Goal: Task Accomplishment & Management: Manage account settings

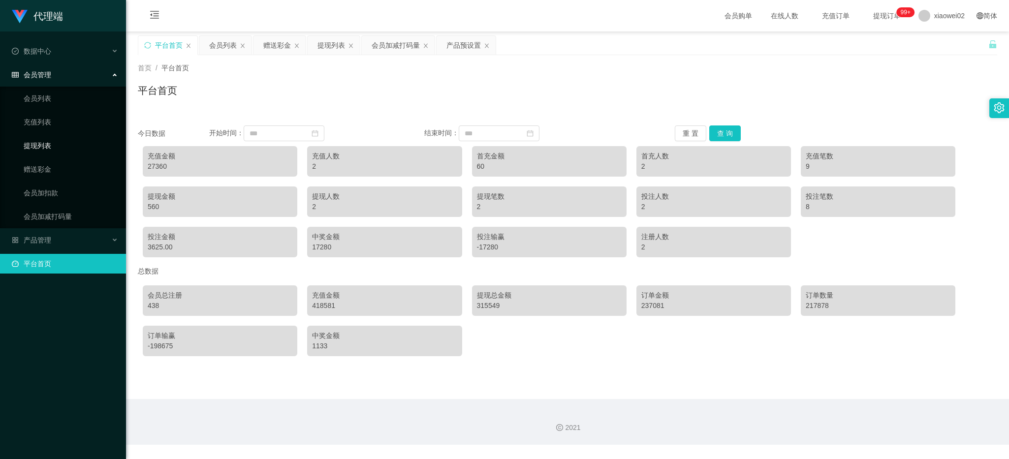
click at [48, 142] on link "提现列表" at bounding box center [71, 146] width 95 height 20
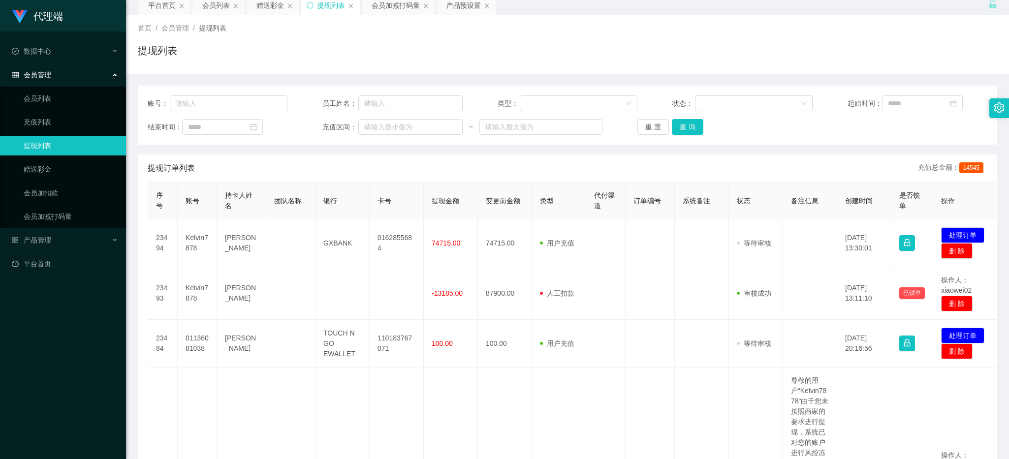
scroll to position [62, 0]
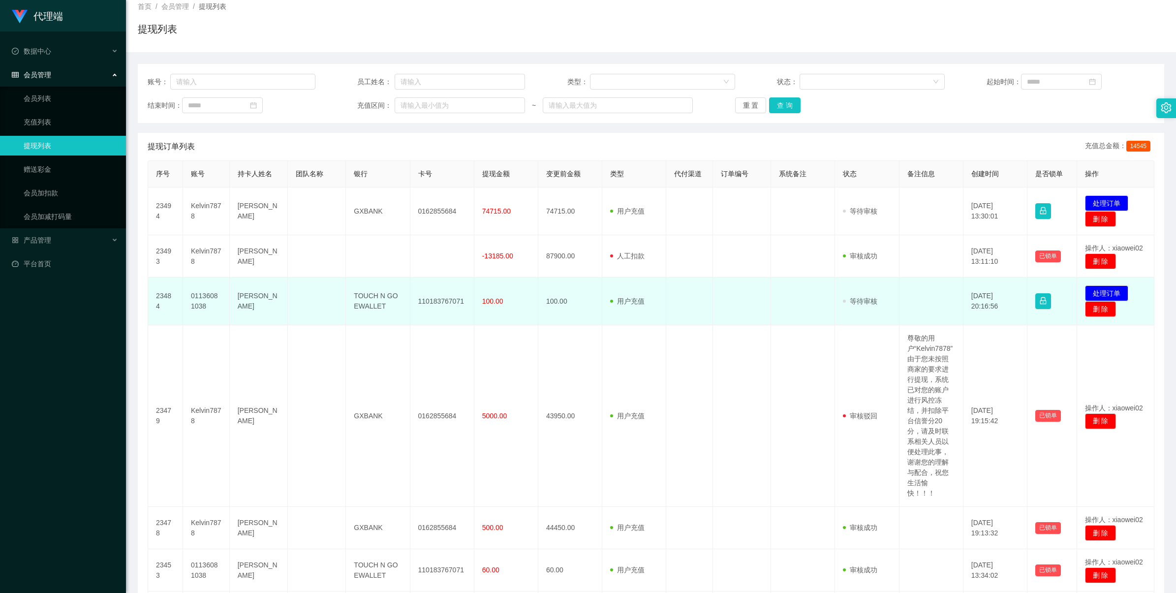
click at [256, 300] on td "[PERSON_NAME]" at bounding box center [259, 302] width 58 height 48
click at [1009, 296] on button "处理订单" at bounding box center [1106, 294] width 43 height 16
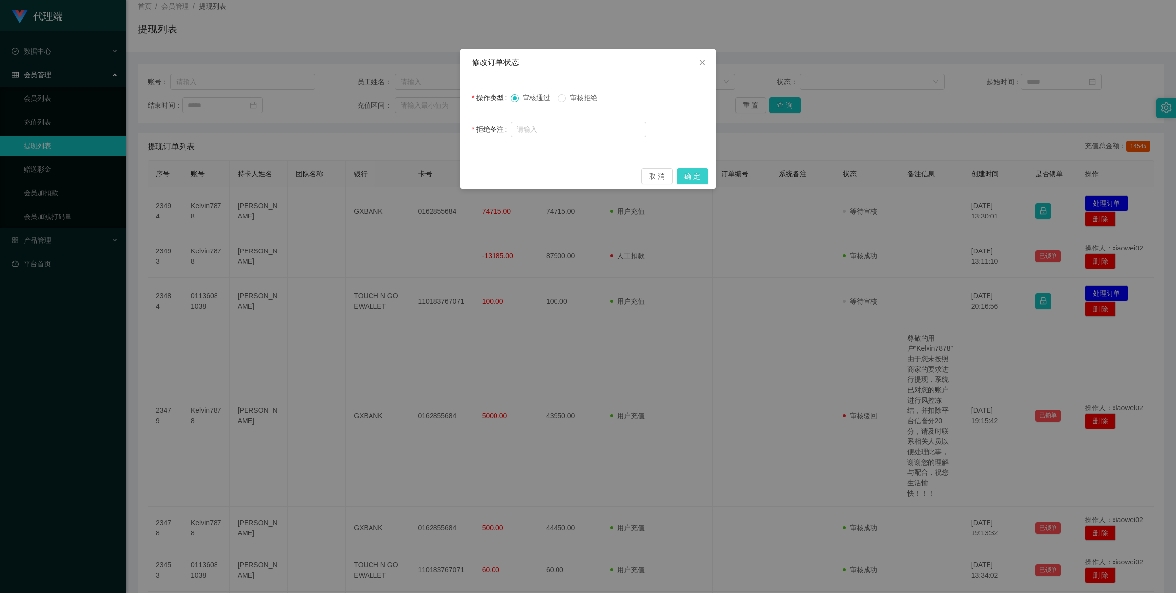
click at [689, 171] on button "确 定" at bounding box center [693, 176] width 32 height 16
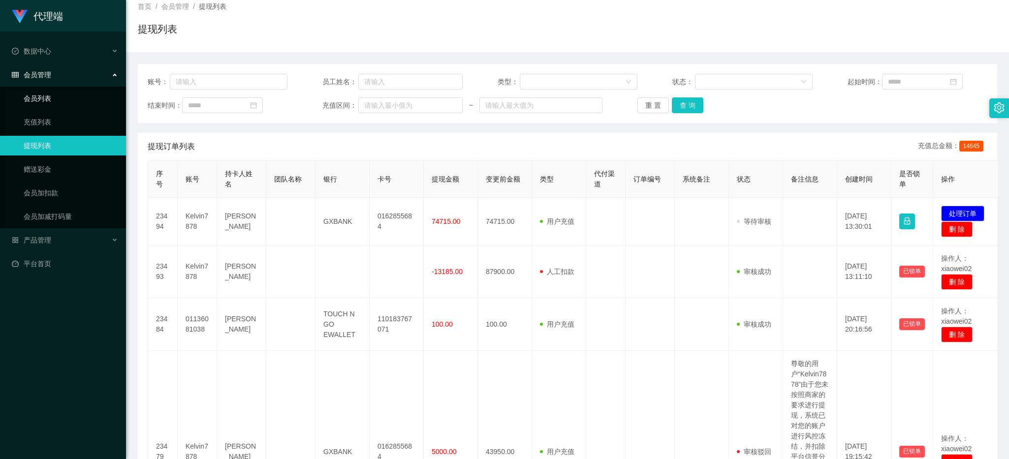
click at [64, 95] on link "会员列表" at bounding box center [71, 99] width 95 height 20
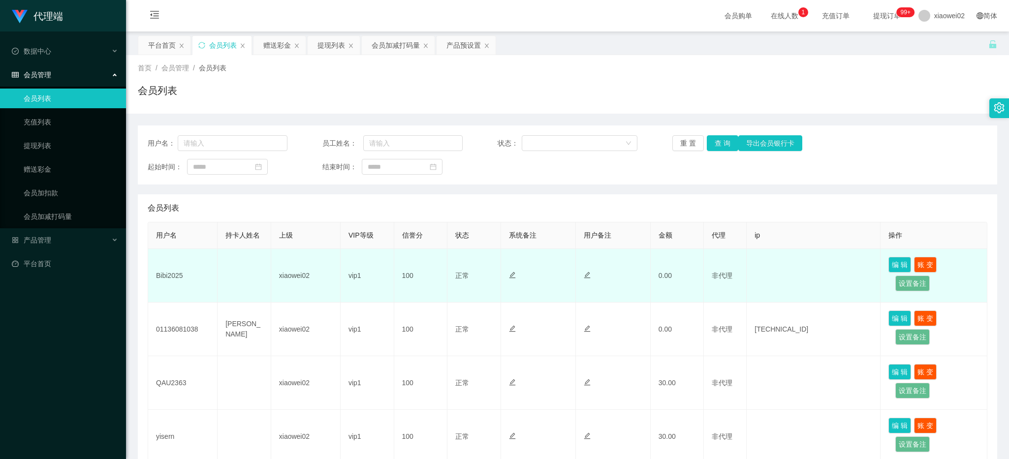
click at [159, 276] on td "Bibi2025" at bounding box center [182, 276] width 69 height 54
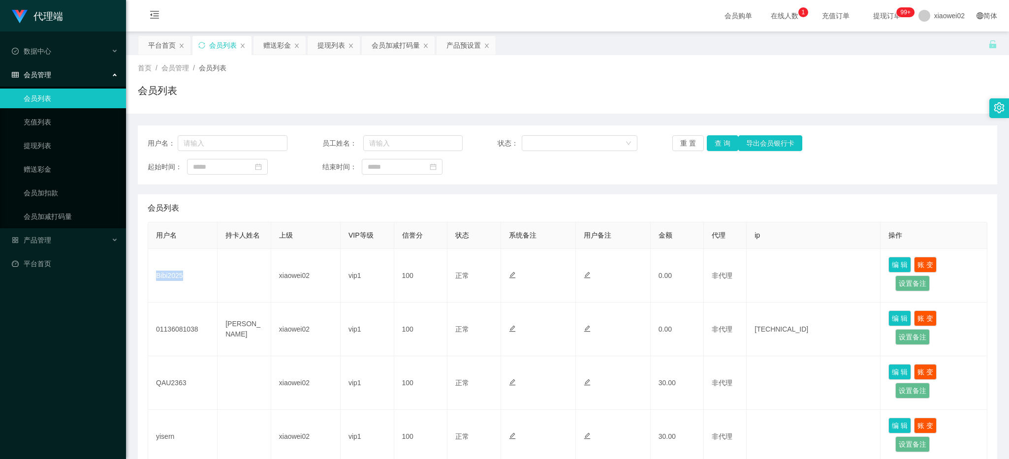
copy td "Bibi2025"
click at [286, 0] on div "会员购单 在线人数 充值订单 提现订单 99+ xiaowei02 简体" at bounding box center [567, 16] width 883 height 32
click at [77, 250] on li "产品管理" at bounding box center [63, 241] width 126 height 22
click at [67, 250] on li "产品管理" at bounding box center [63, 241] width 126 height 22
click at [70, 253] on ul "数据中心 会员管理 会员列表 充值列表 提现列表 赠送彩金 会员加扣款 会员加减打码量 产品管理 平台首页" at bounding box center [63, 158] width 126 height 252
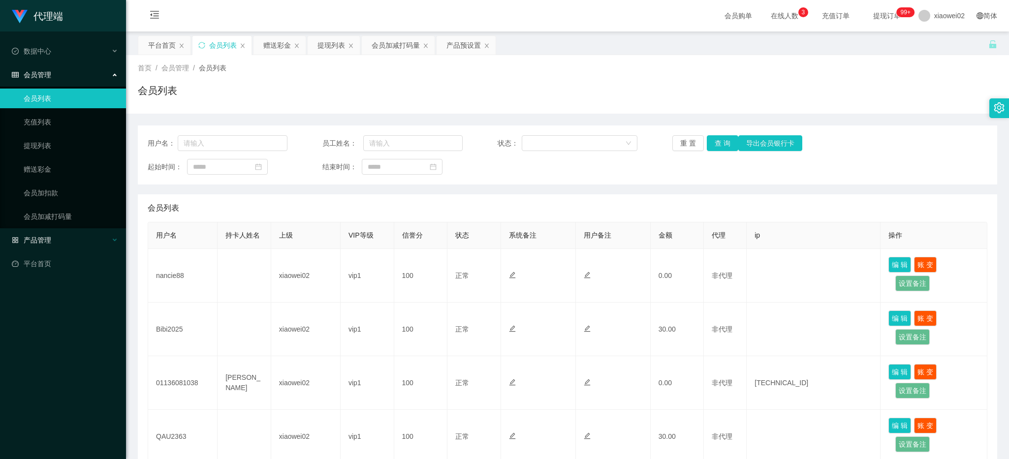
click at [75, 243] on div "产品管理" at bounding box center [63, 240] width 126 height 20
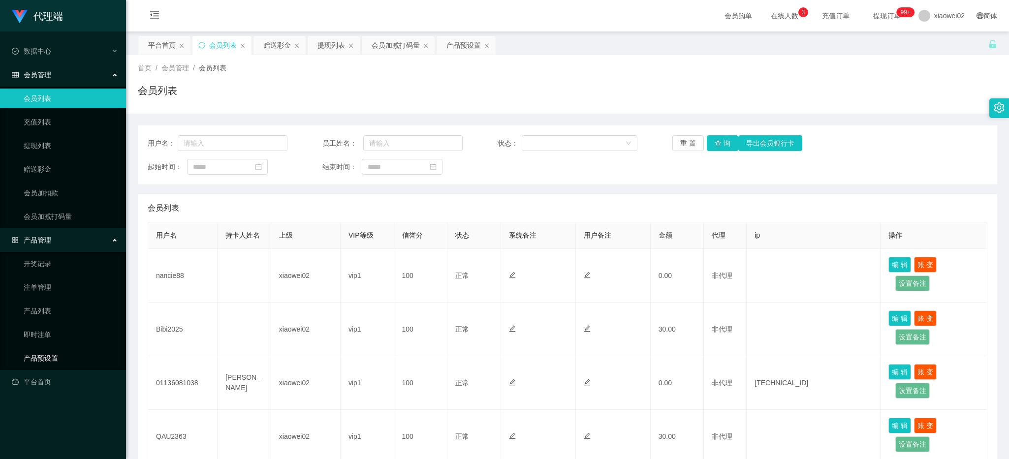
click at [63, 355] on link "产品预设置" at bounding box center [71, 359] width 95 height 20
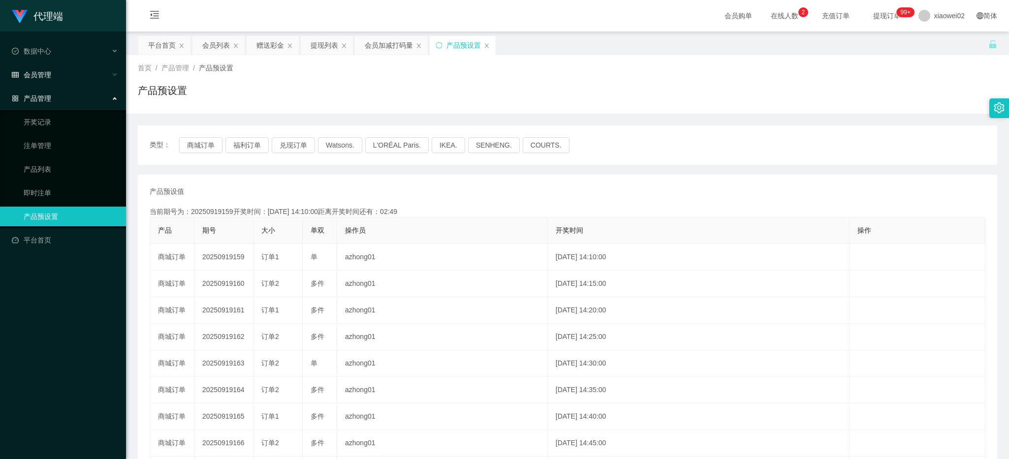
click at [65, 79] on div "会员管理" at bounding box center [63, 75] width 126 height 20
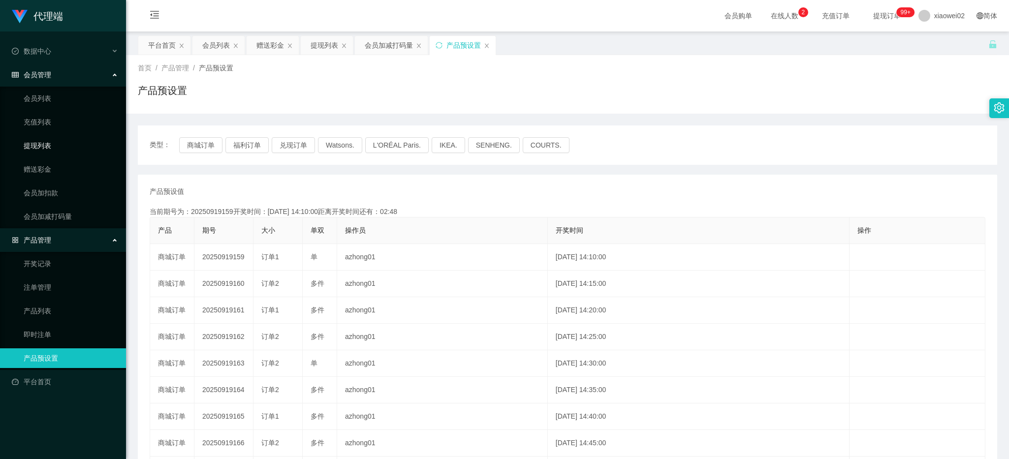
click at [52, 148] on link "提现列表" at bounding box center [71, 146] width 95 height 20
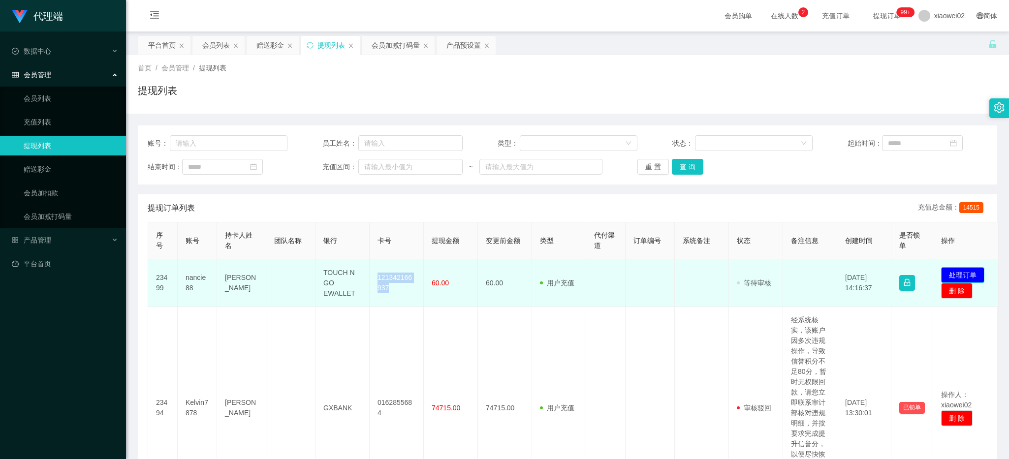
click at [952, 272] on button "处理订单" at bounding box center [962, 275] width 43 height 16
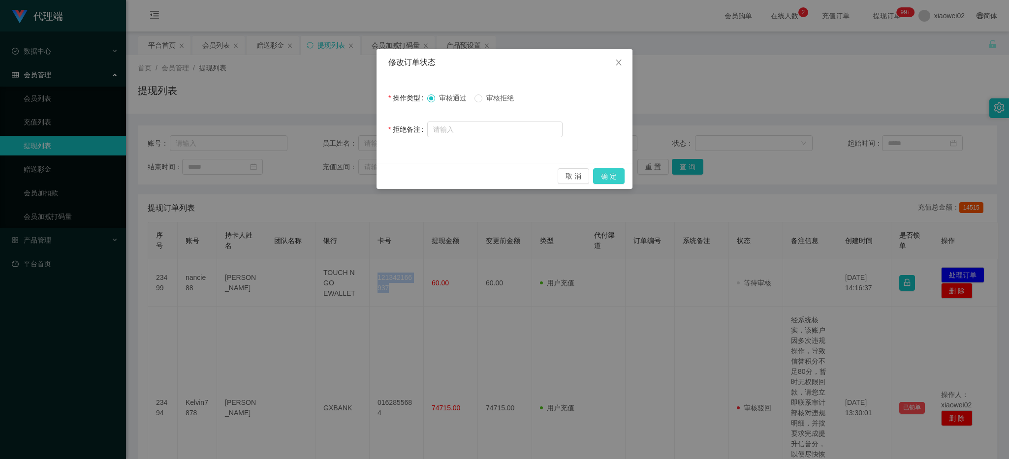
click at [621, 175] on button "确 定" at bounding box center [609, 176] width 32 height 16
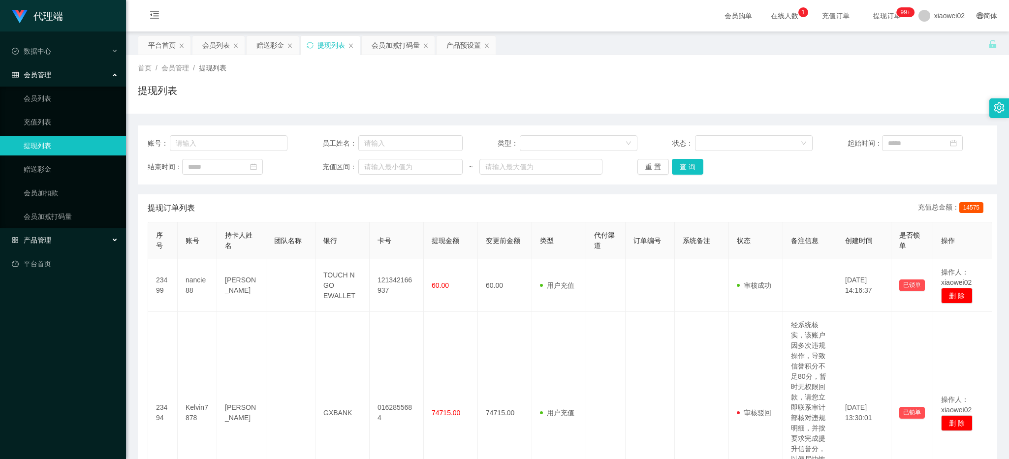
click at [55, 242] on div "产品管理" at bounding box center [63, 240] width 126 height 20
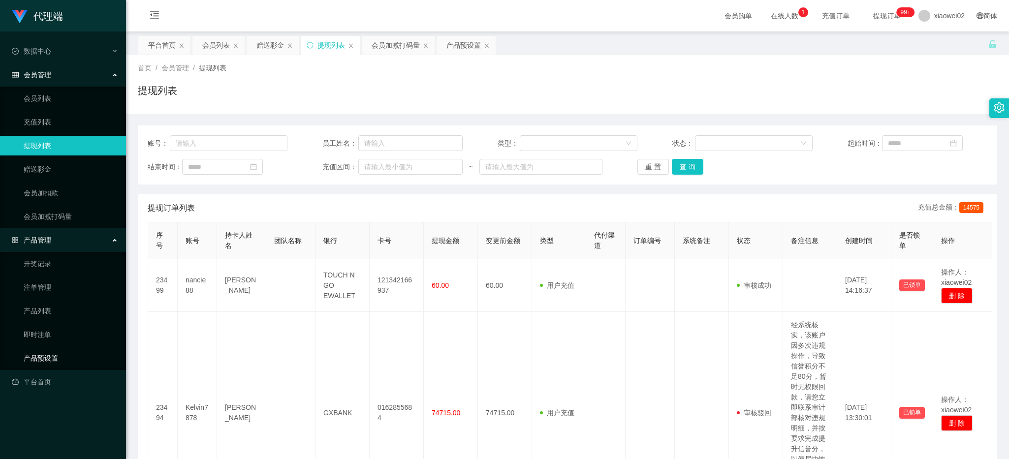
click at [82, 360] on link "产品预设置" at bounding box center [71, 359] width 95 height 20
